Goal: Transaction & Acquisition: Book appointment/travel/reservation

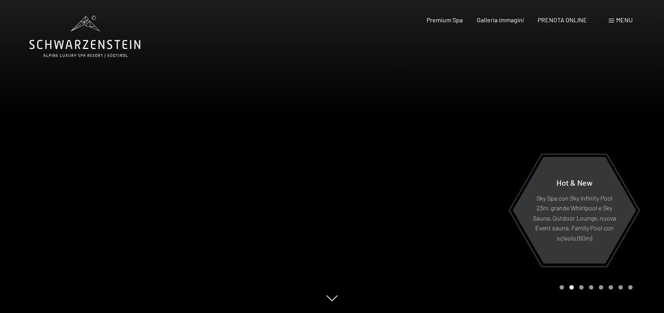
click at [615, 22] on div "Menu" at bounding box center [620, 20] width 24 height 9
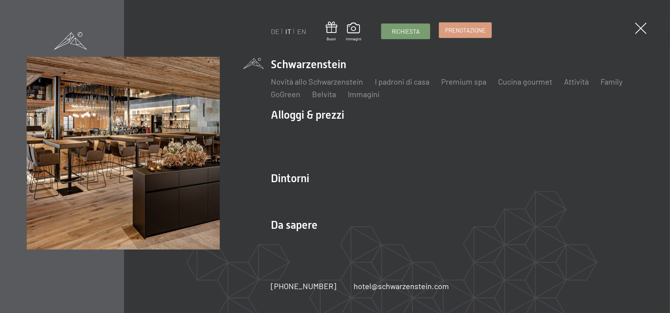
click at [473, 31] on span "Prenotazione" at bounding box center [465, 30] width 40 height 8
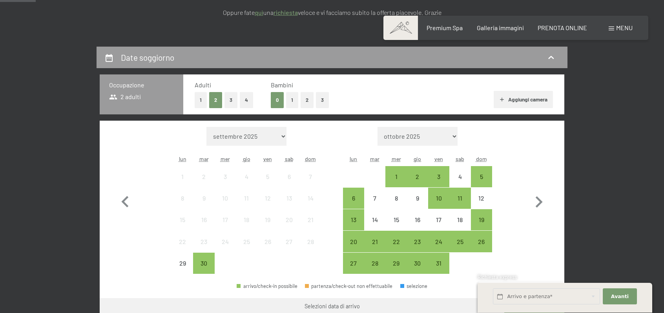
scroll to position [157, 0]
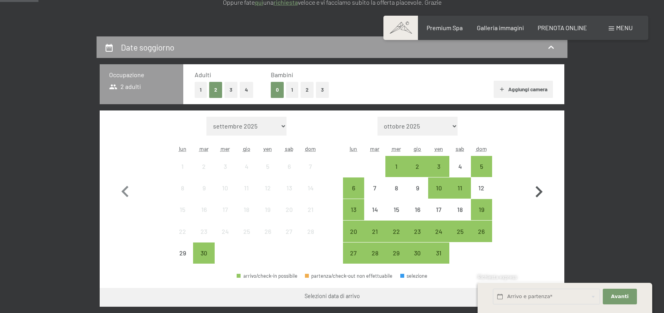
click at [541, 193] on icon "button" at bounding box center [539, 191] width 7 height 11
select select "[DATE]"
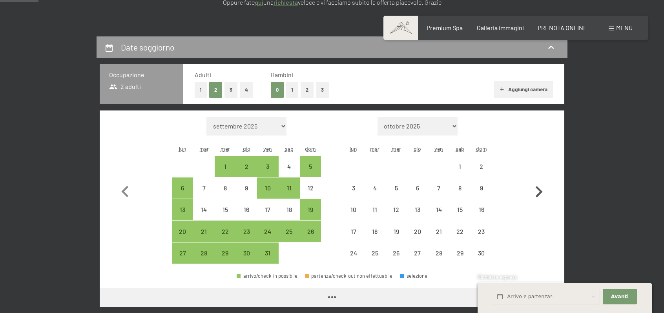
select select "[DATE]"
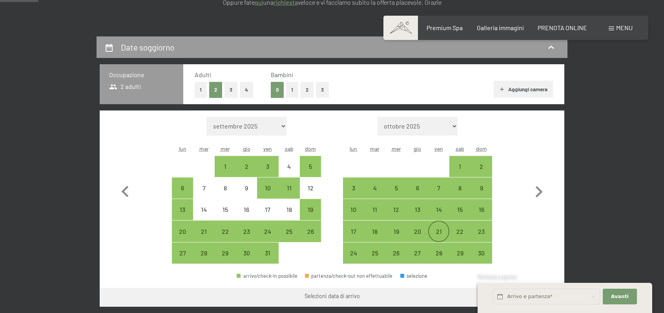
click at [442, 230] on div "21" at bounding box center [439, 239] width 20 height 20
select select "[DATE]"
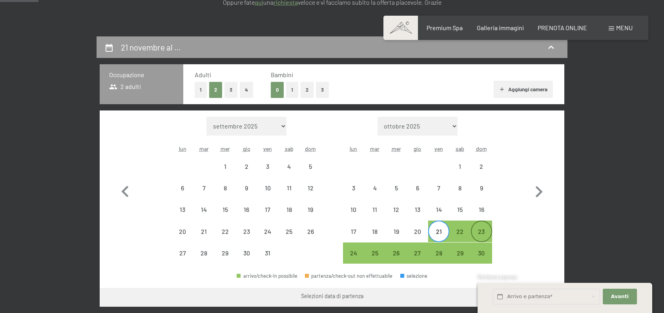
click at [483, 232] on div "23" at bounding box center [482, 239] width 20 height 20
select select "[DATE]"
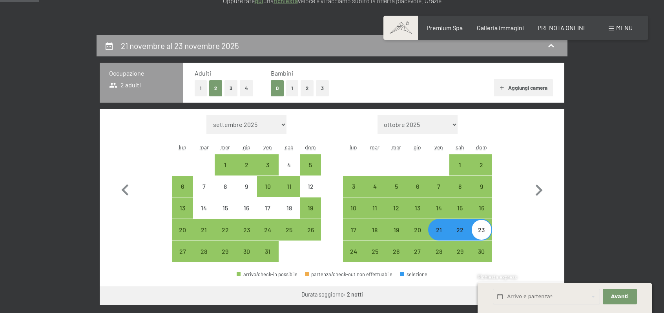
scroll to position [118, 0]
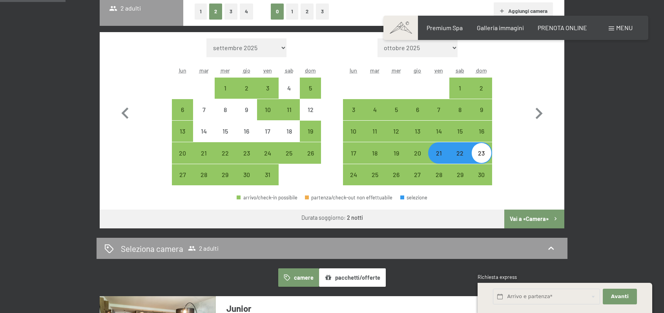
click at [536, 220] on button "Vai a «Camera»" at bounding box center [534, 219] width 60 height 19
select select "[DATE]"
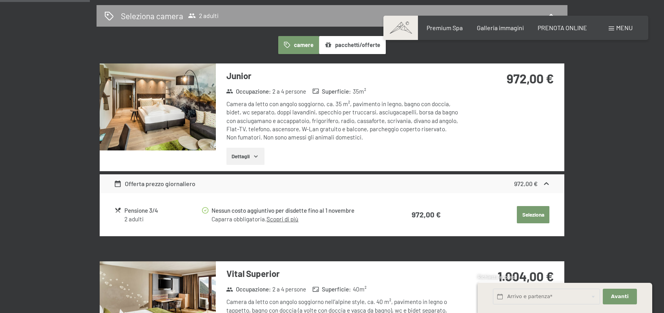
scroll to position [311, 0]
